Goal: Task Accomplishment & Management: Use online tool/utility

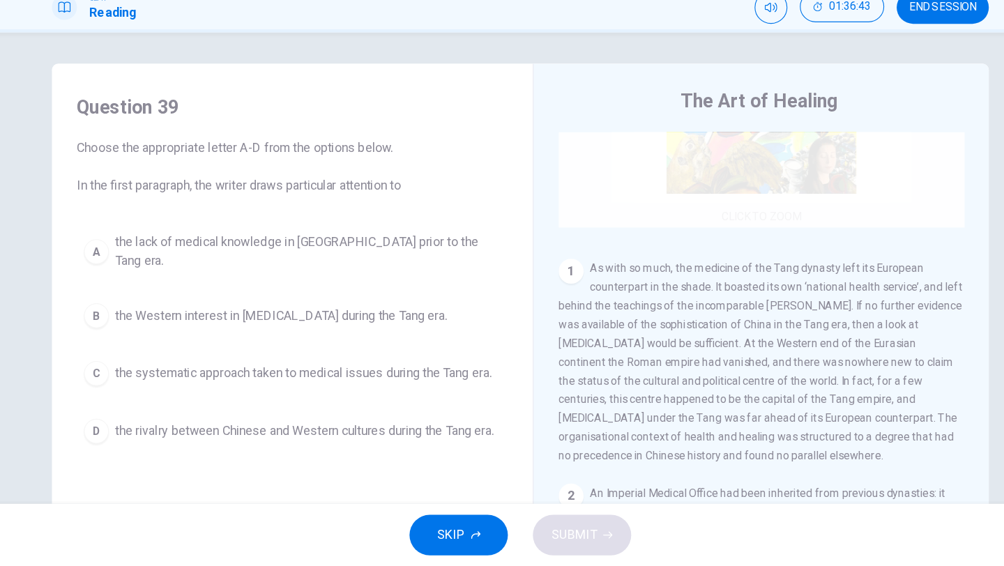
scroll to position [293, 0]
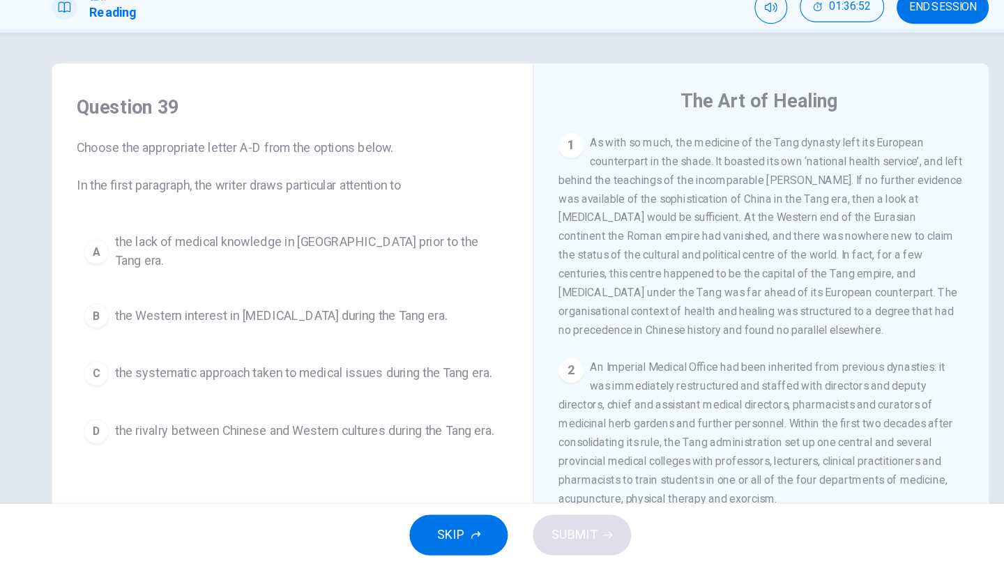
click at [413, 352] on div "A the lack of medical knowledge in [GEOGRAPHIC_DATA] prior to the Tang era. B t…" at bounding box center [298, 362] width 385 height 201
click at [411, 334] on span "the Western interest in [MEDICAL_DATA] during the Tang era." at bounding box center [288, 342] width 296 height 17
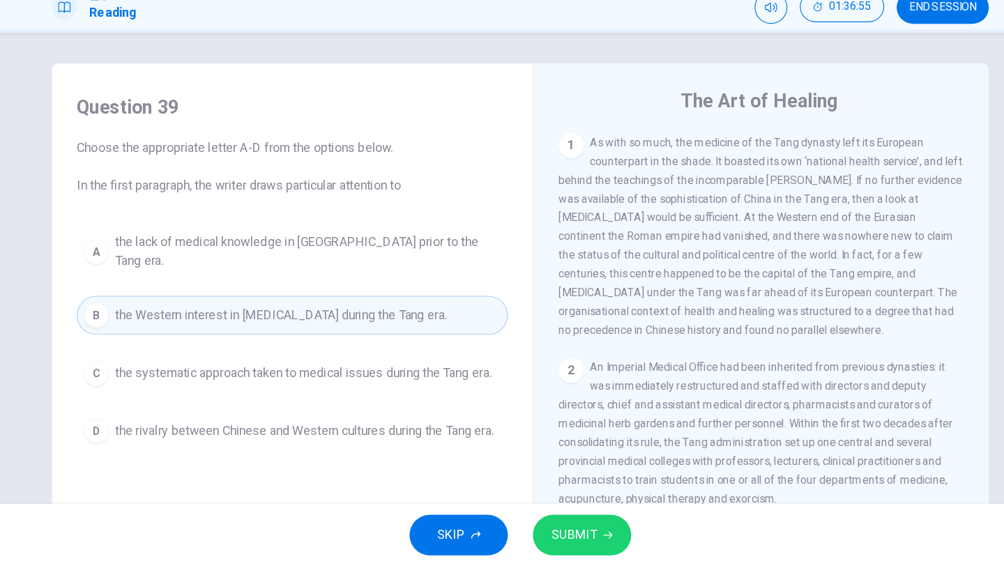
click at [583, 542] on button "SUBMIT" at bounding box center [557, 538] width 88 height 36
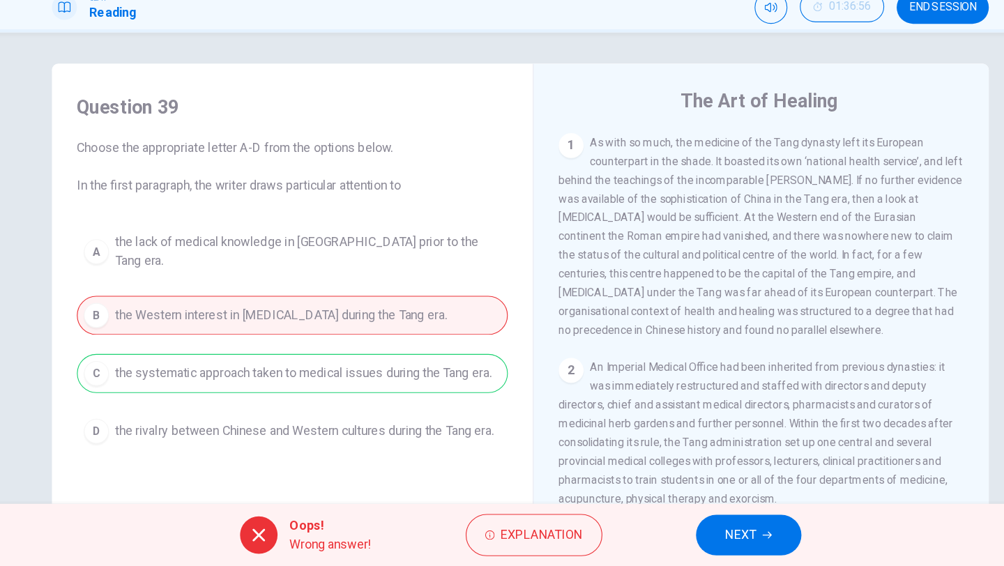
click at [710, 528] on span "NEXT" at bounding box center [698, 538] width 27 height 20
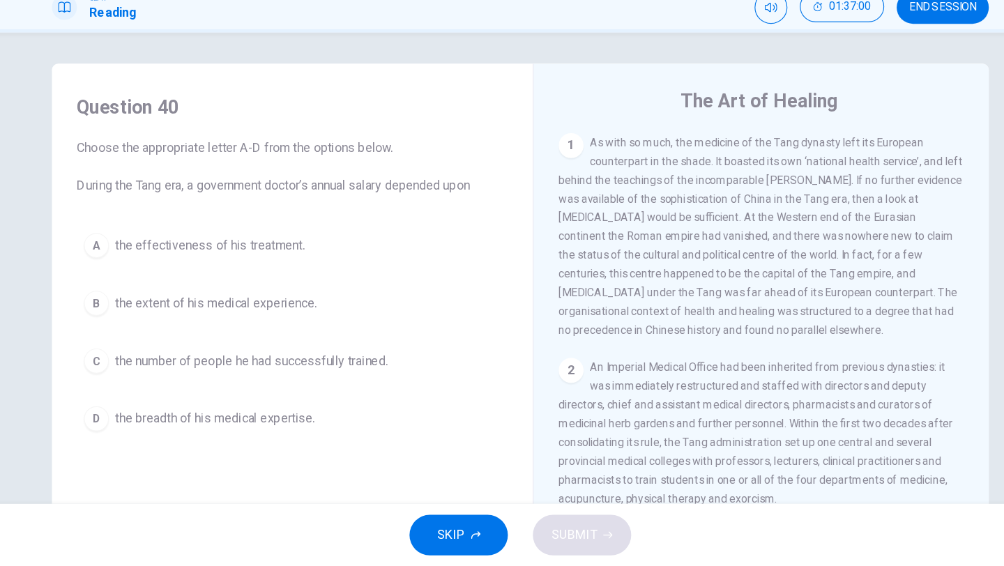
click at [298, 251] on div "Question 40 Choose the appropriate letter A-D from the options below. During th…" at bounding box center [298, 298] width 407 height 335
click at [276, 264] on button "A the effectiveness of his treatment." at bounding box center [298, 279] width 385 height 35
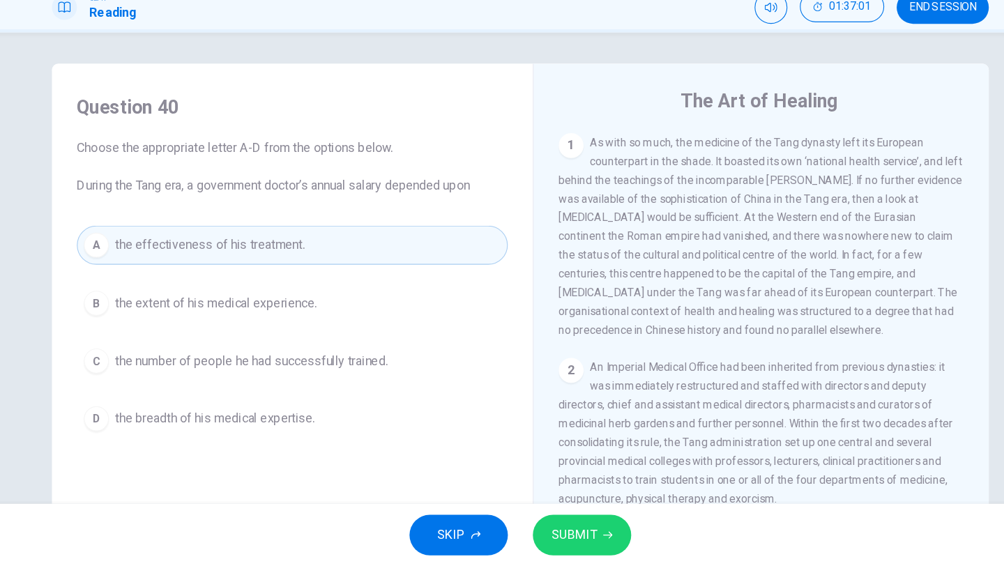
click at [562, 529] on span "SUBMIT" at bounding box center [550, 538] width 40 height 20
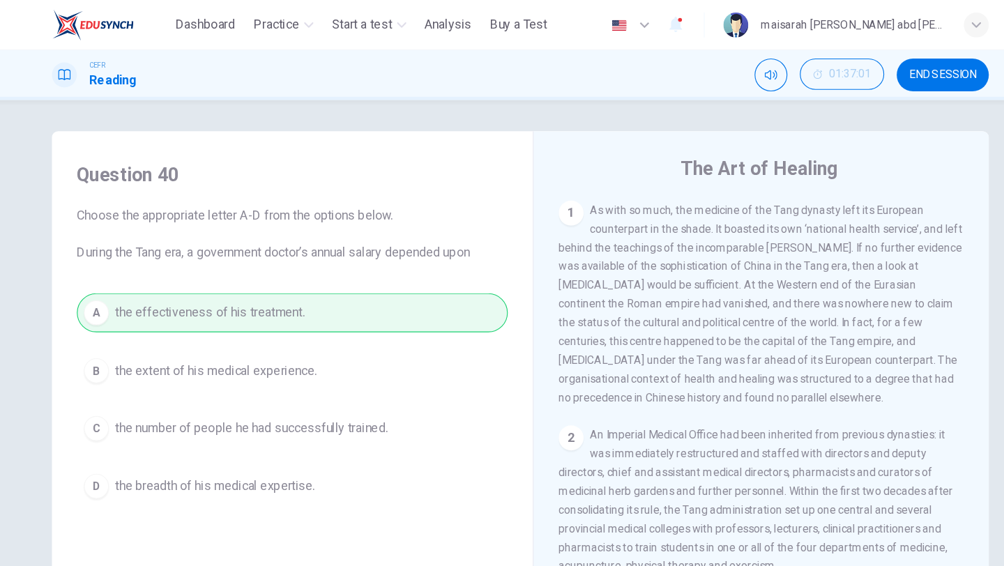
scroll to position [119, 0]
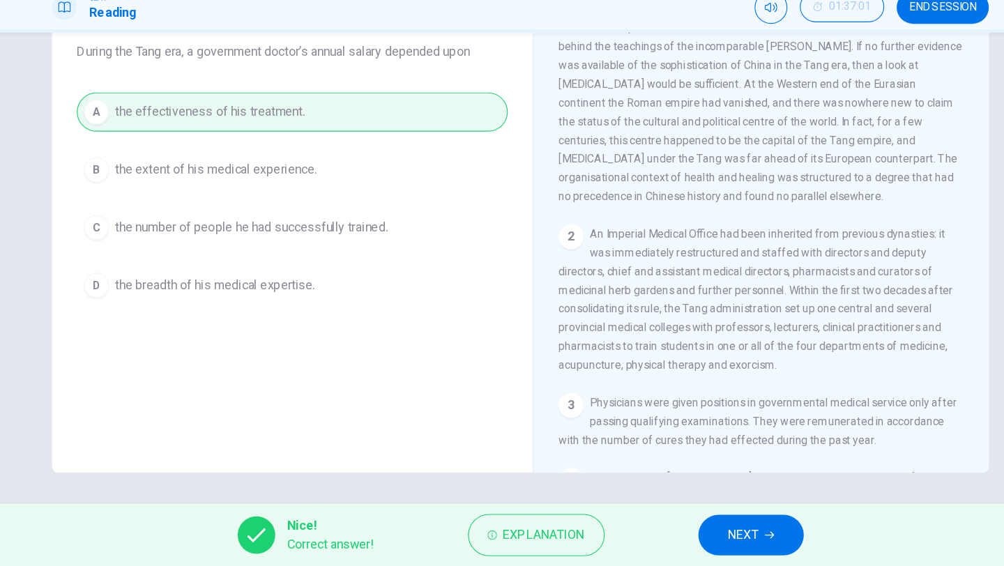
click at [689, 537] on span "NEXT" at bounding box center [700, 538] width 27 height 20
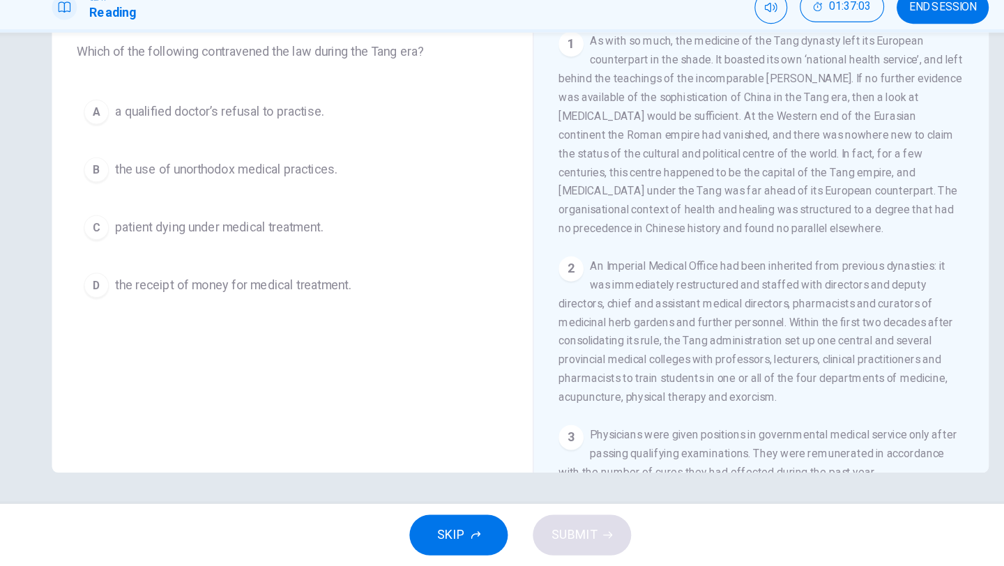
scroll to position [250, 0]
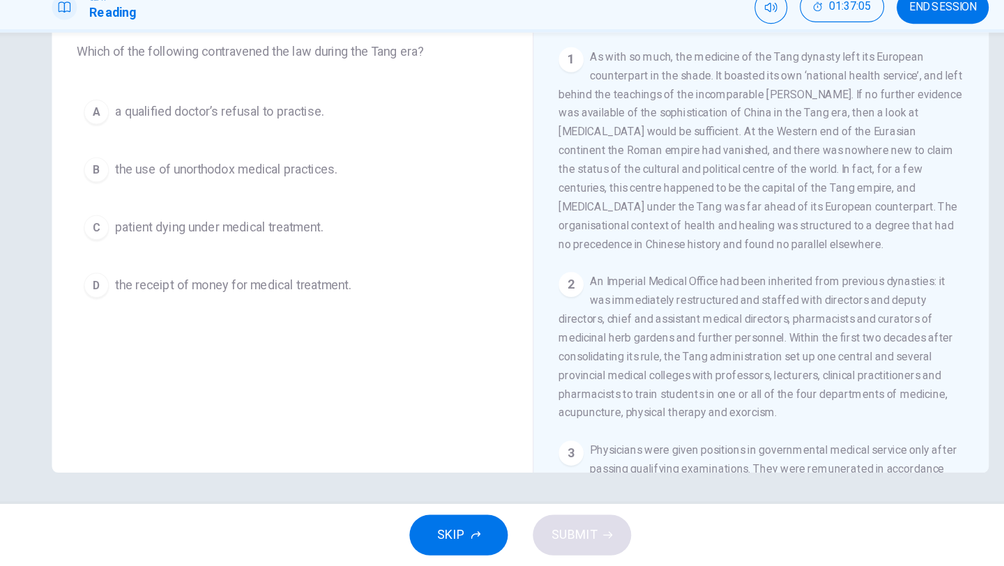
click at [291, 224] on button "B the use of unorthodox medical practices." at bounding box center [298, 211] width 385 height 35
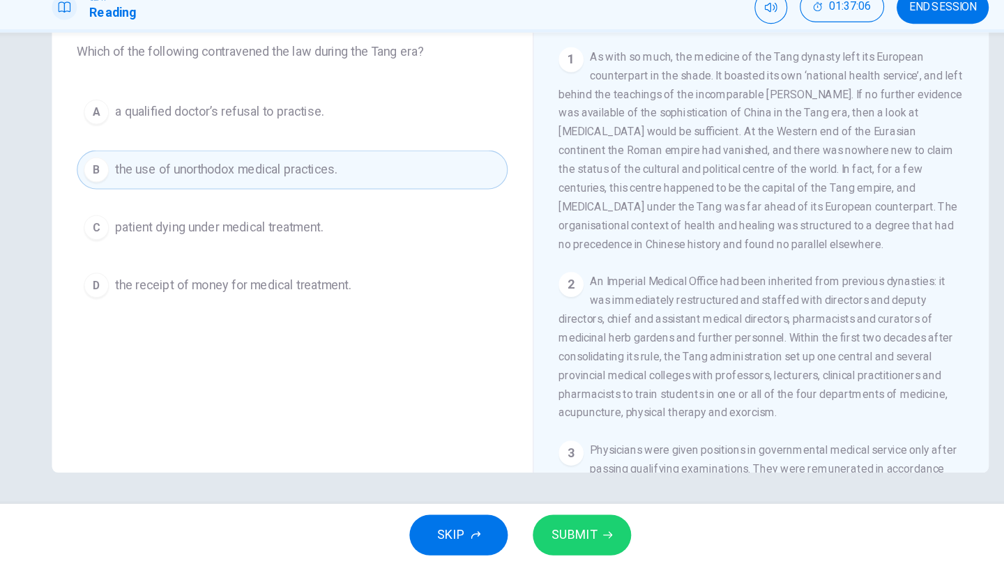
click at [572, 551] on button "SUBMIT" at bounding box center [557, 538] width 88 height 36
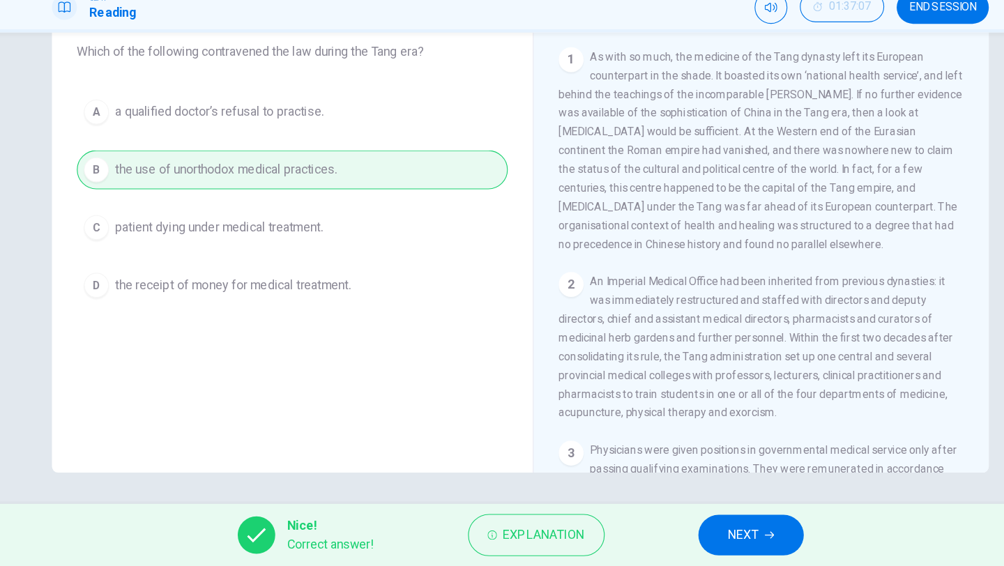
click at [724, 531] on button "NEXT" at bounding box center [708, 538] width 94 height 36
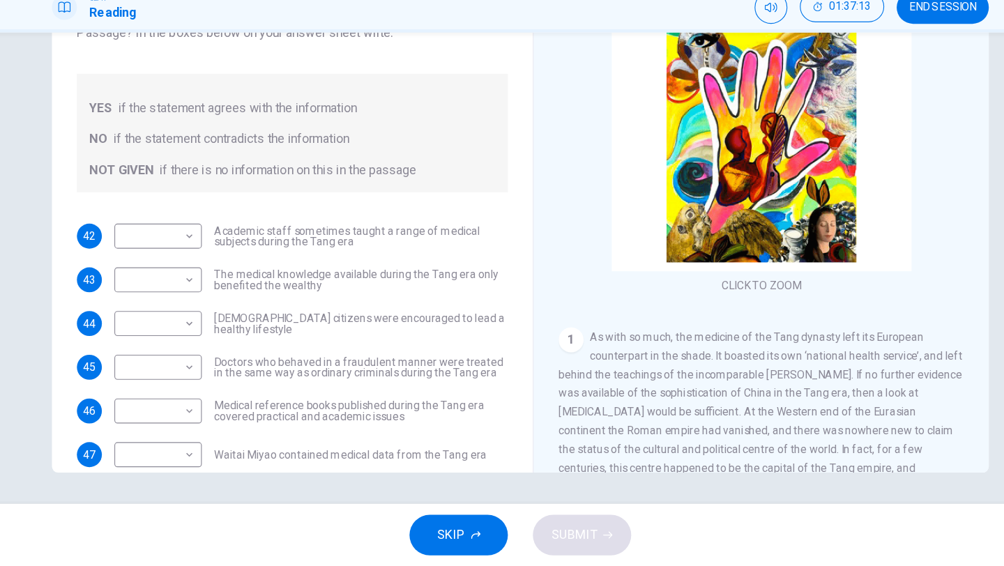
click at [446, 539] on span "SKIP" at bounding box center [439, 538] width 25 height 20
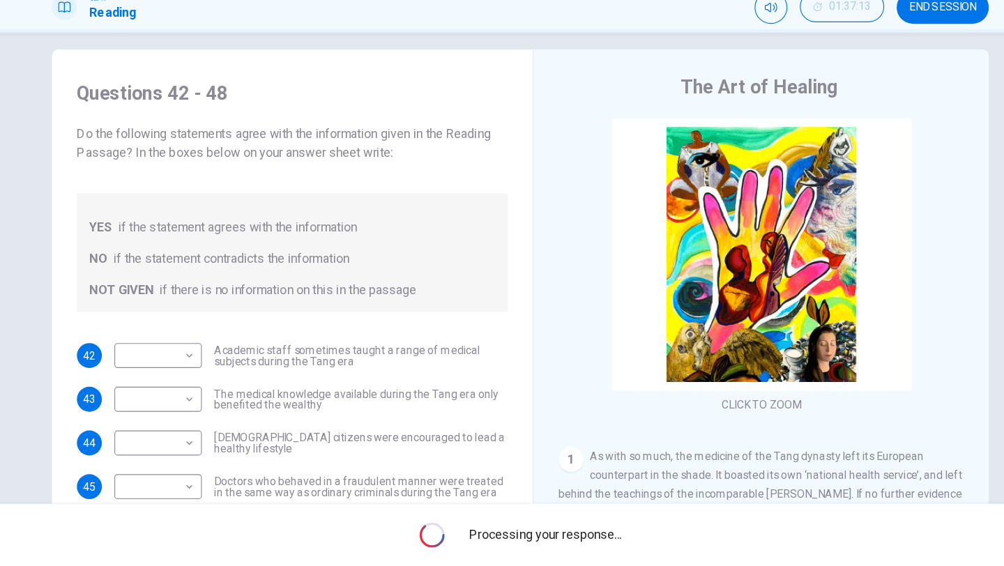
scroll to position [0, 0]
